Goal: Connect with others: Connect with others

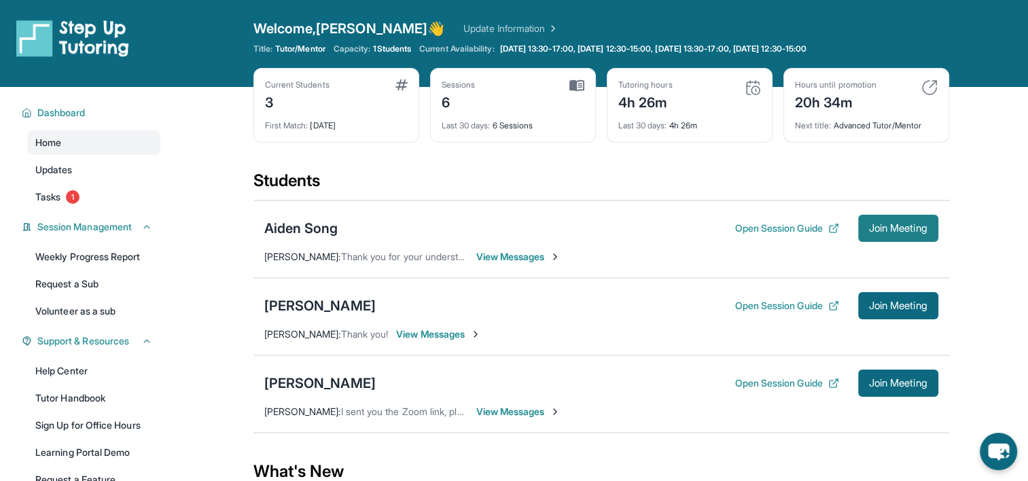
click at [901, 231] on span "Join Meeting" at bounding box center [898, 228] width 58 height 8
click at [502, 259] on span "View Messages" at bounding box center [518, 257] width 85 height 14
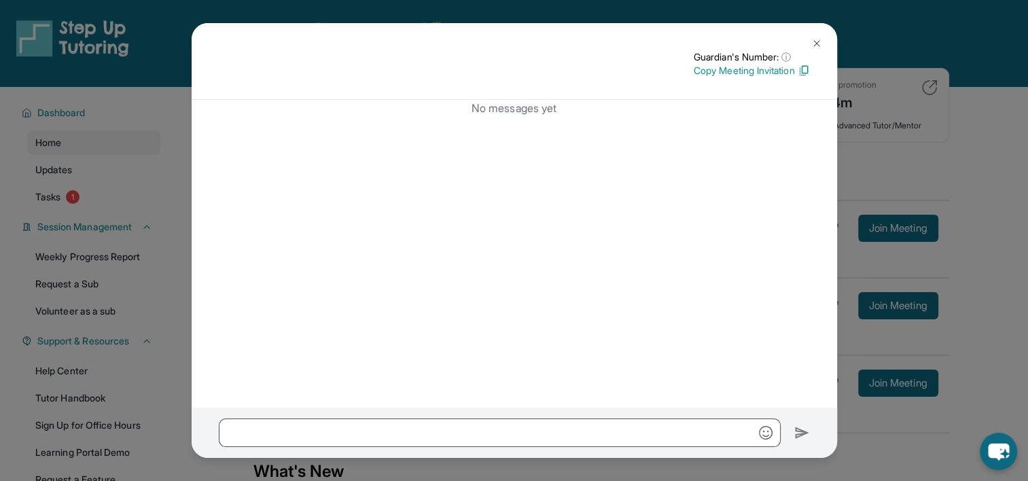
click at [812, 41] on img at bounding box center [816, 43] width 11 height 11
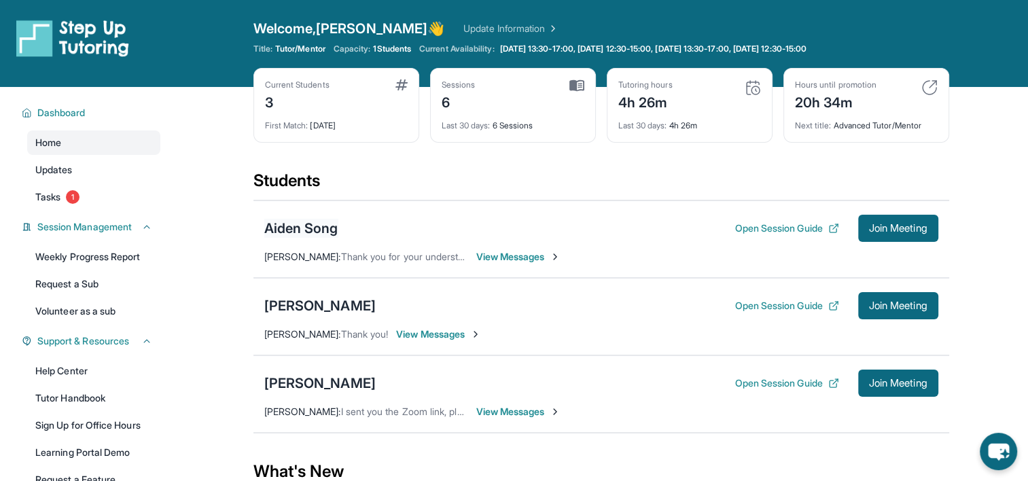
click at [315, 234] on div "Aiden Song" at bounding box center [301, 228] width 74 height 19
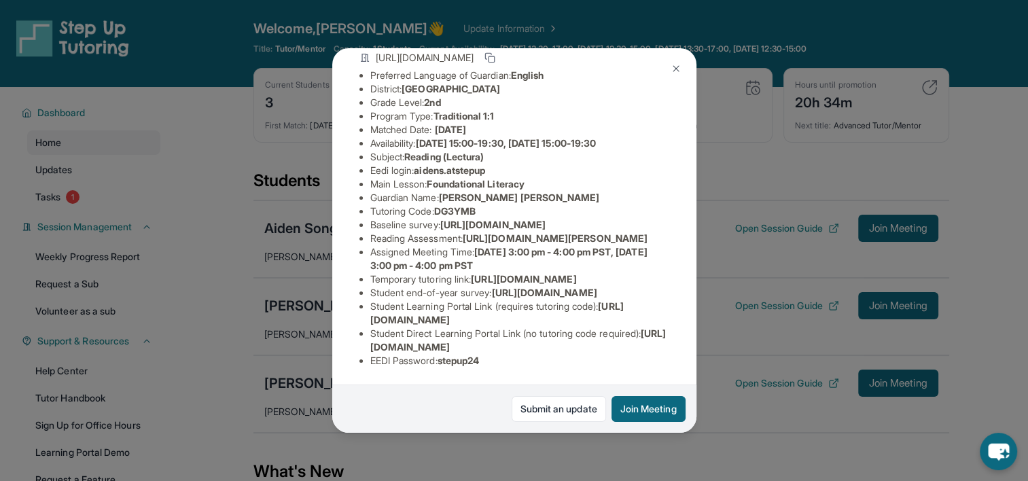
scroll to position [110, 0]
drag, startPoint x: 469, startPoint y: 287, endPoint x: 663, endPoint y: 312, distance: 195.2
click at [663, 312] on div "Aiden Song Guardian: [PERSON_NAME] [PERSON_NAME] Student Information [URL][DOMA…" at bounding box center [514, 240] width 364 height 384
copy span "[URL][DOMAIN_NAME][PERSON_NAME]"
click at [706, 200] on div "Aiden Song Guardian: [PERSON_NAME] [PERSON_NAME] Student Information [URL][DOMA…" at bounding box center [514, 240] width 1028 height 481
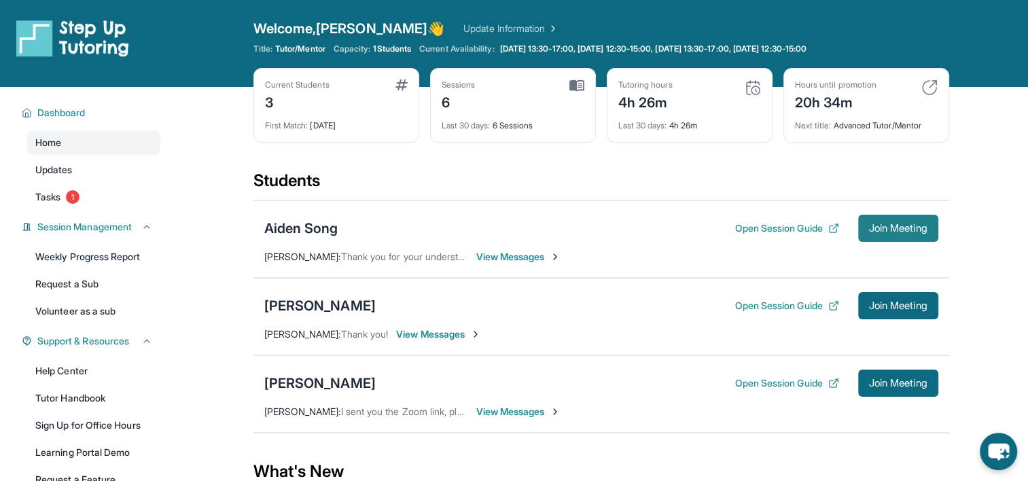
click at [902, 228] on span "Join Meeting" at bounding box center [898, 228] width 58 height 8
